Goal: Navigation & Orientation: Go to known website

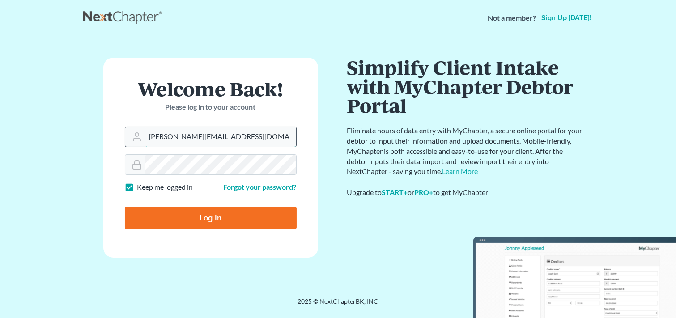
click at [233, 141] on input "ron@fairmaxlaw.com" at bounding box center [220, 137] width 151 height 20
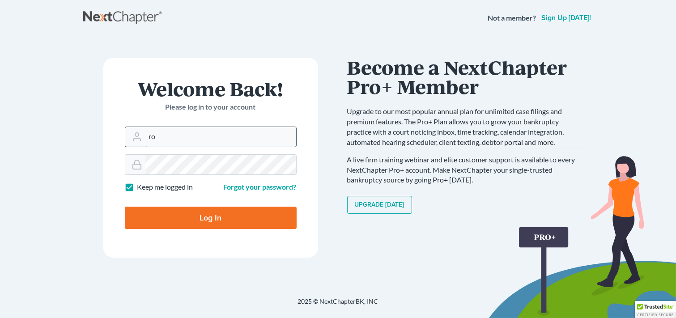
type input "r"
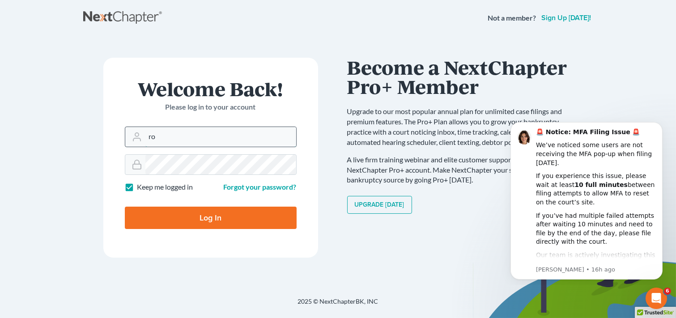
type input "r"
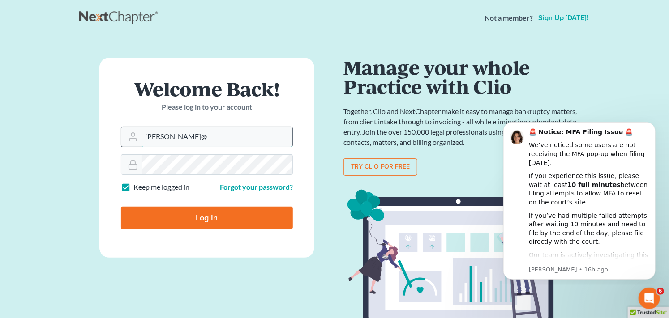
type input "[PERSON_NAME][EMAIL_ADDRESS][DOMAIN_NAME]"
click at [108, 167] on form "Welcome Back! Please log in to your account Email Address mary@fairmaxlaw.com P…" at bounding box center [206, 158] width 215 height 200
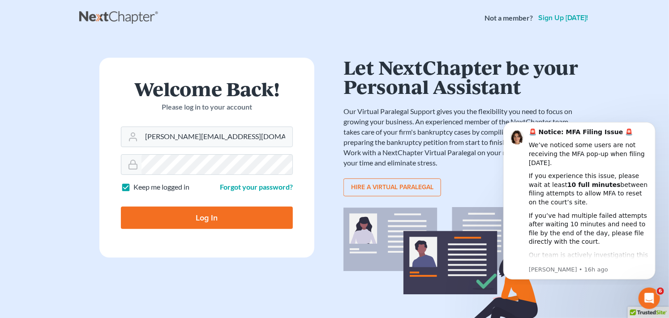
click at [179, 222] on input "Log In" at bounding box center [207, 218] width 172 height 22
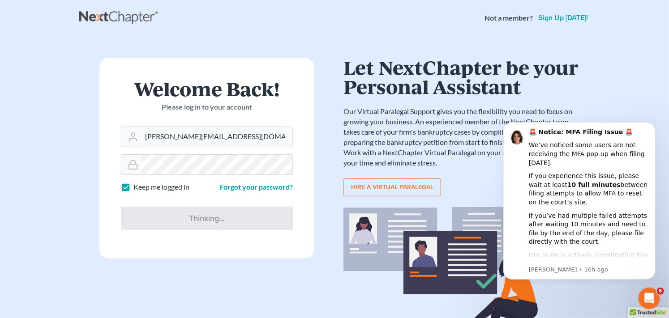
type input "Thinking..."
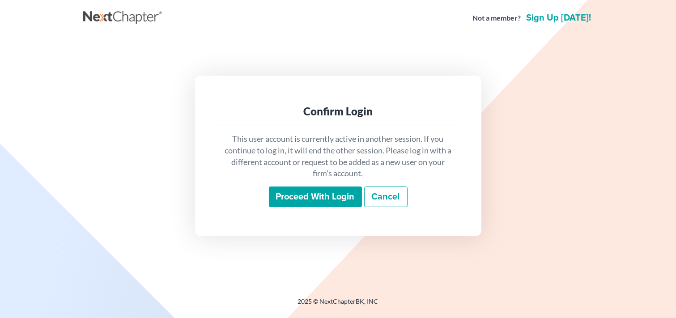
click at [321, 196] on input "Proceed with login" at bounding box center [315, 197] width 93 height 21
